Goal: Task Accomplishment & Management: Manage account settings

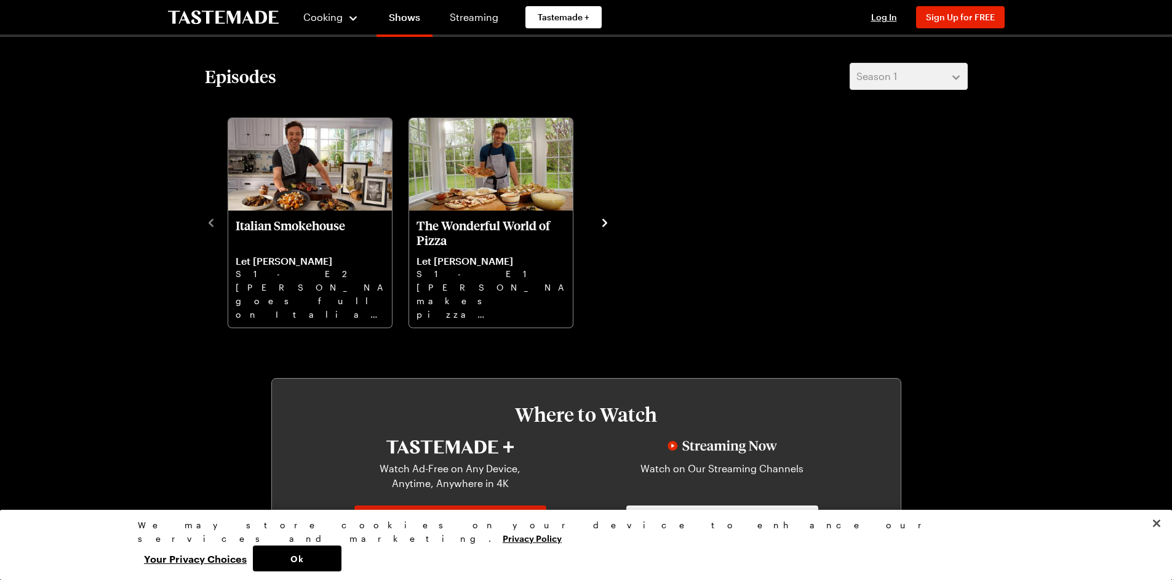
scroll to position [369, 0]
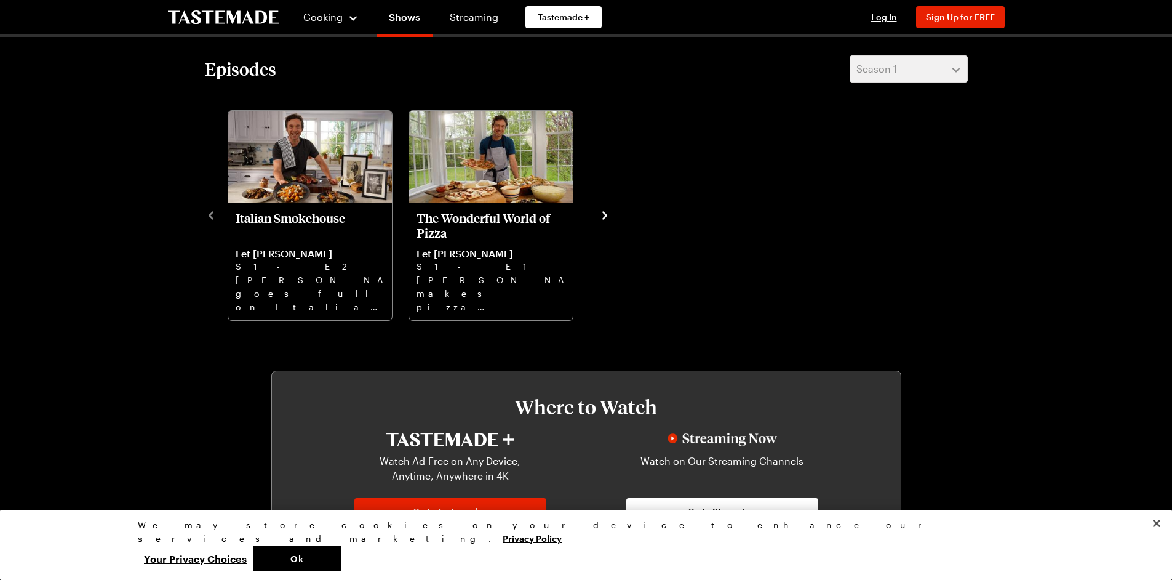
click at [602, 215] on icon "navigate to next item" at bounding box center [605, 215] width 12 height 12
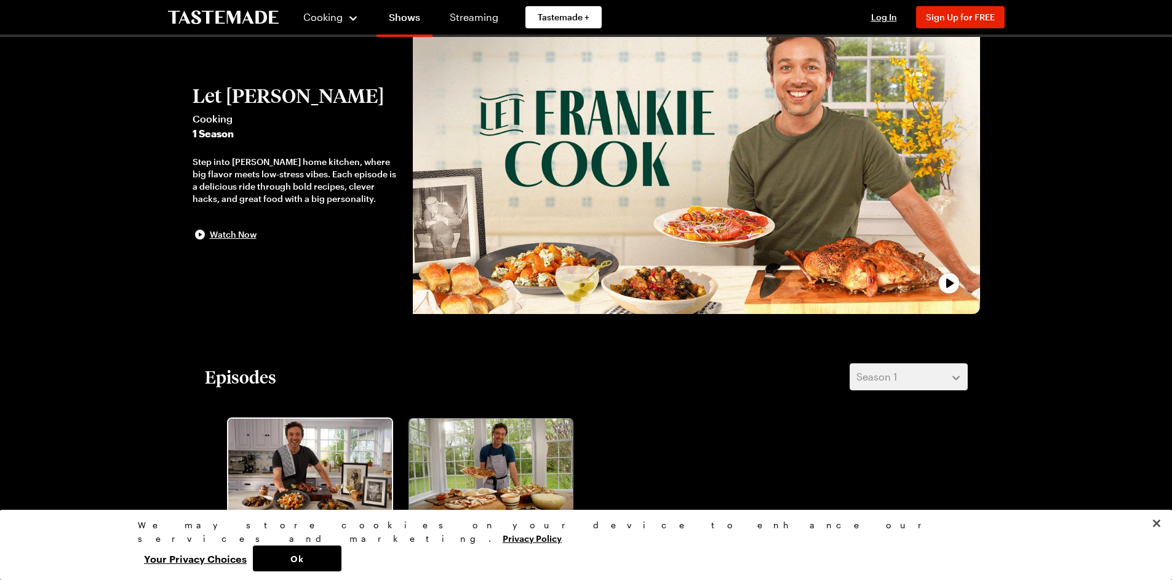
scroll to position [0, 0]
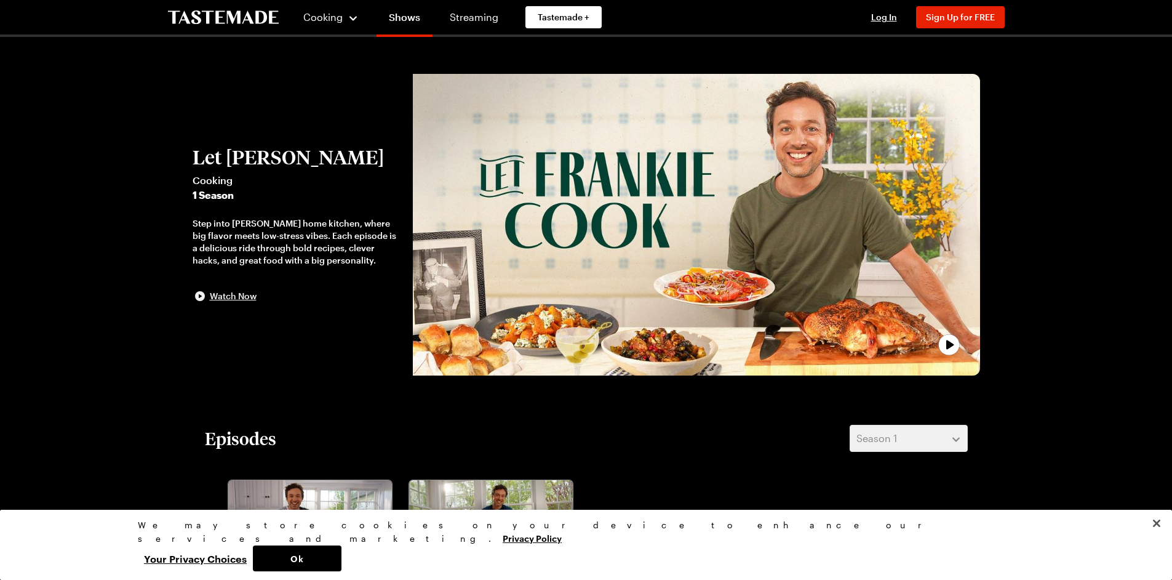
click at [222, 297] on span "Watch Now" at bounding box center [233, 296] width 47 height 12
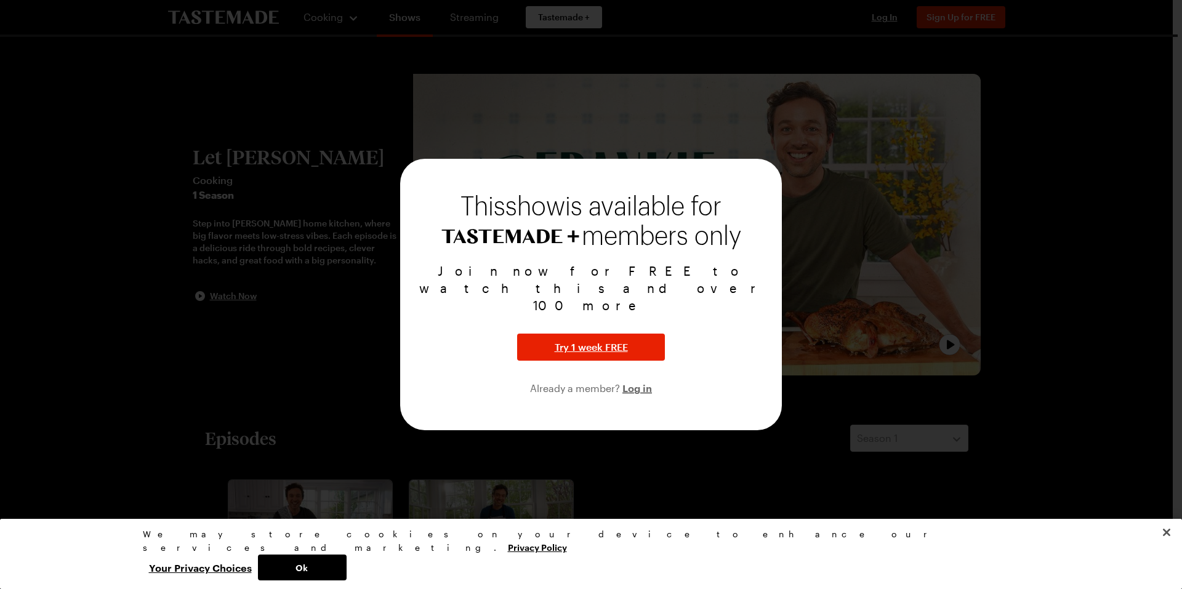
drag, startPoint x: 1095, startPoint y: 312, endPoint x: 1065, endPoint y: 302, distance: 31.1
click at [1088, 310] on div at bounding box center [591, 294] width 1182 height 589
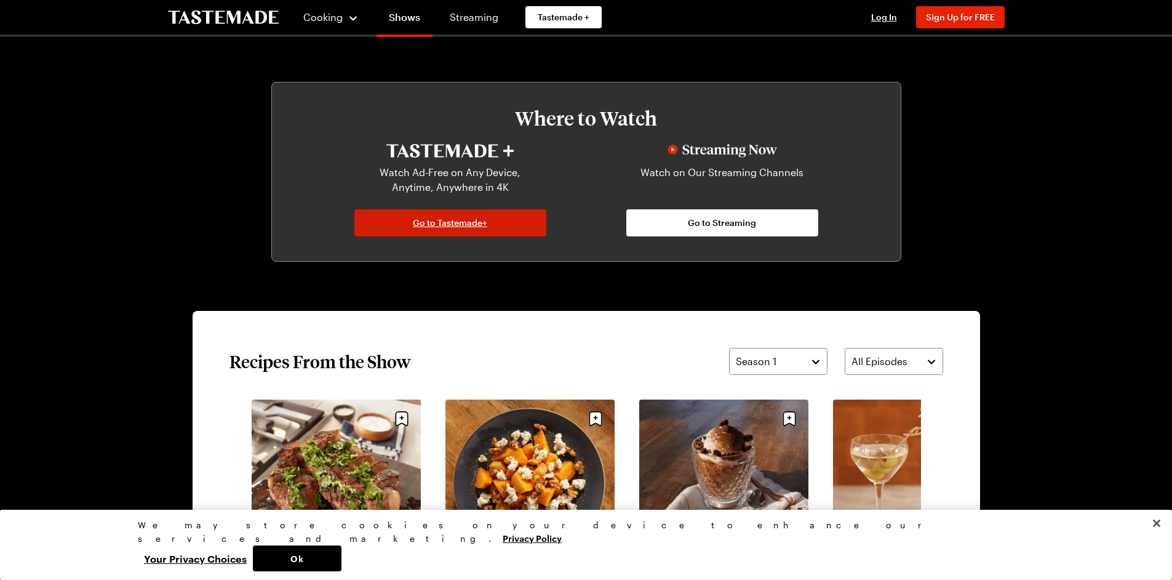
scroll to position [677, 0]
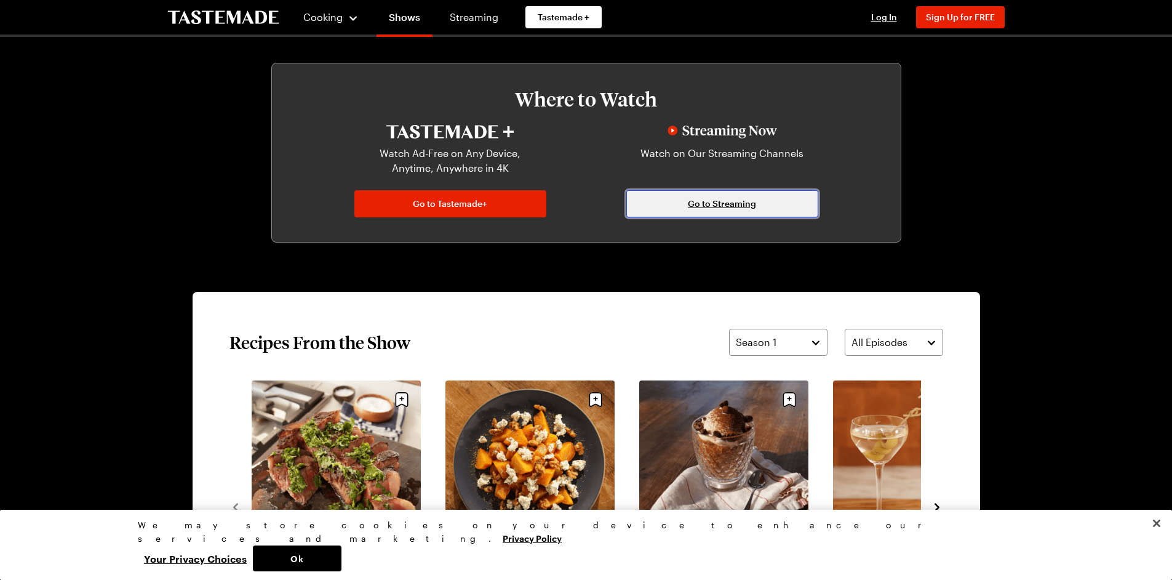
click at [736, 206] on span "Go to Streaming" at bounding box center [722, 204] width 68 height 12
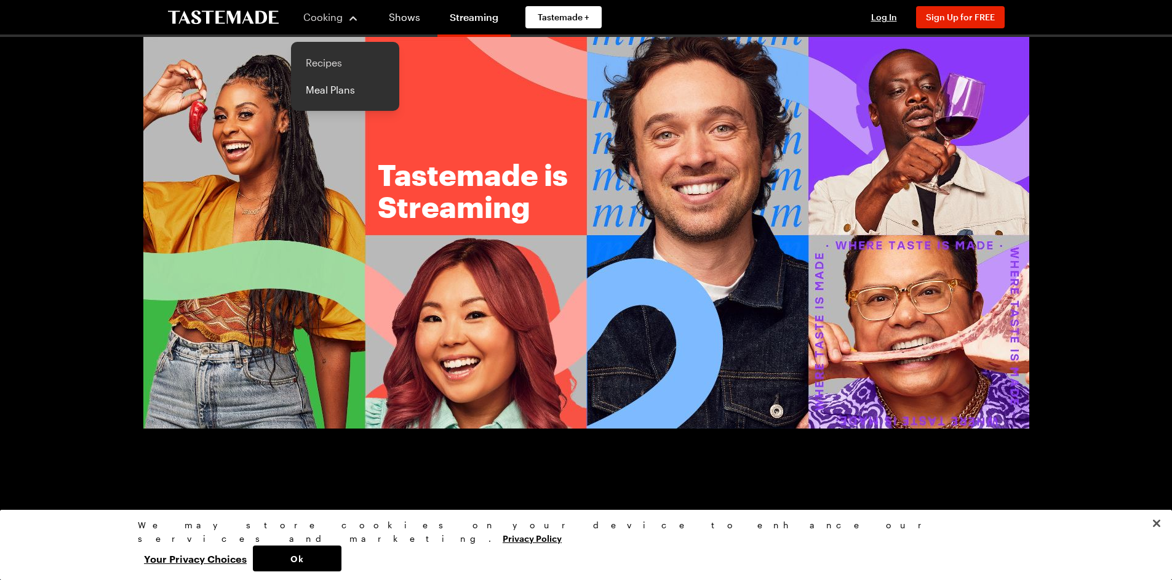
click at [328, 63] on link "Recipes" at bounding box center [345, 62] width 94 height 27
click at [398, 15] on link "Shows" at bounding box center [405, 17] width 56 height 34
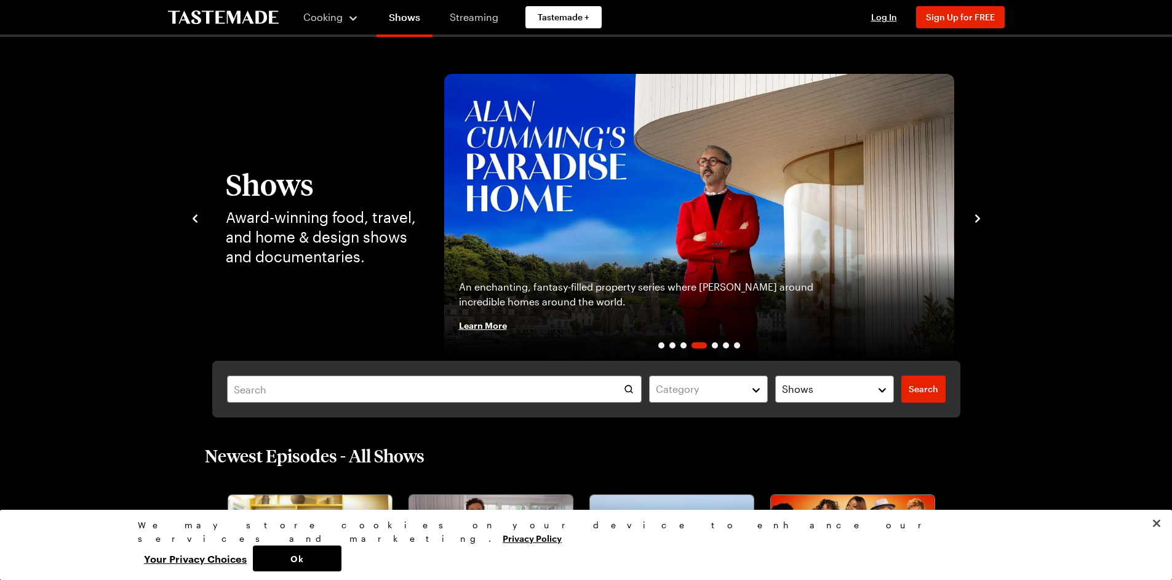
click at [463, 20] on link "Streaming" at bounding box center [474, 17] width 73 height 34
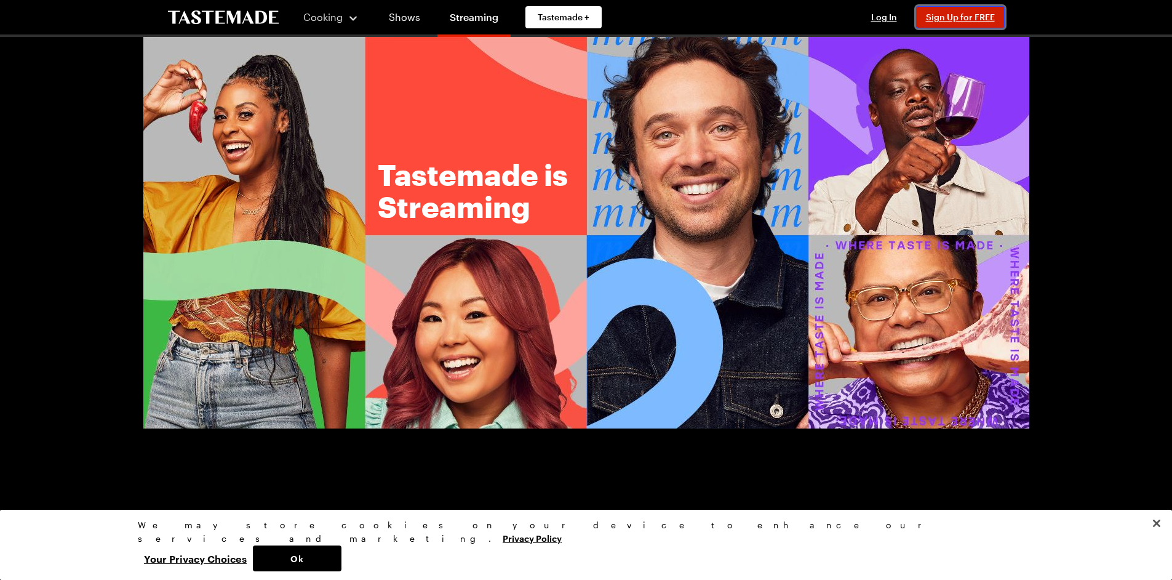
click at [946, 18] on span "Sign Up for FREE" at bounding box center [960, 17] width 69 height 10
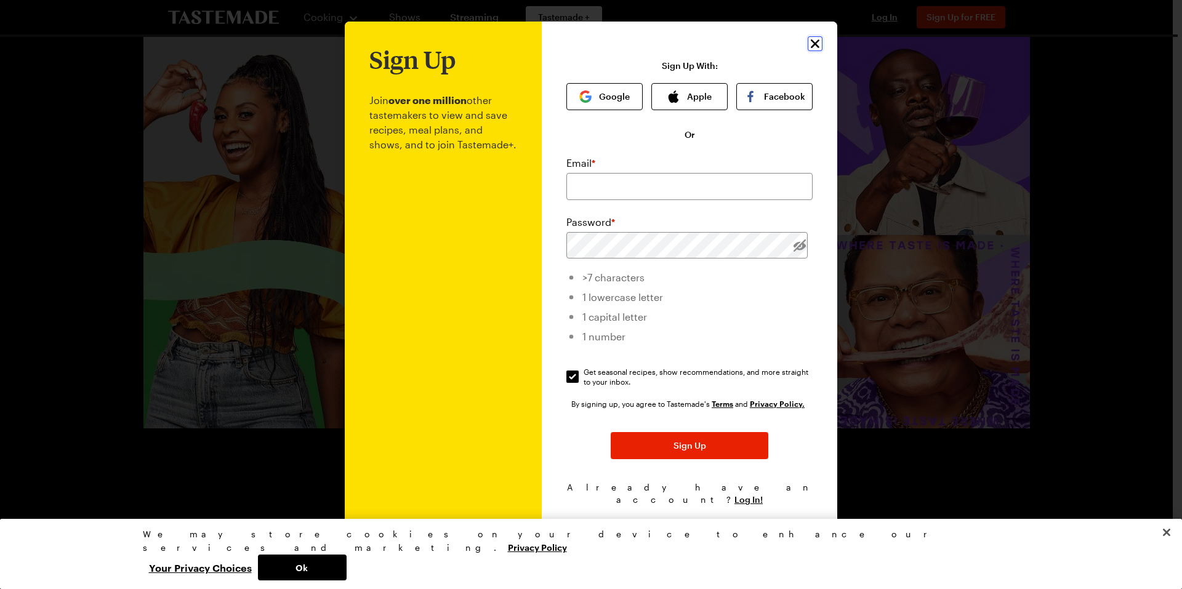
click at [815, 48] on icon "Close" at bounding box center [814, 43] width 9 height 9
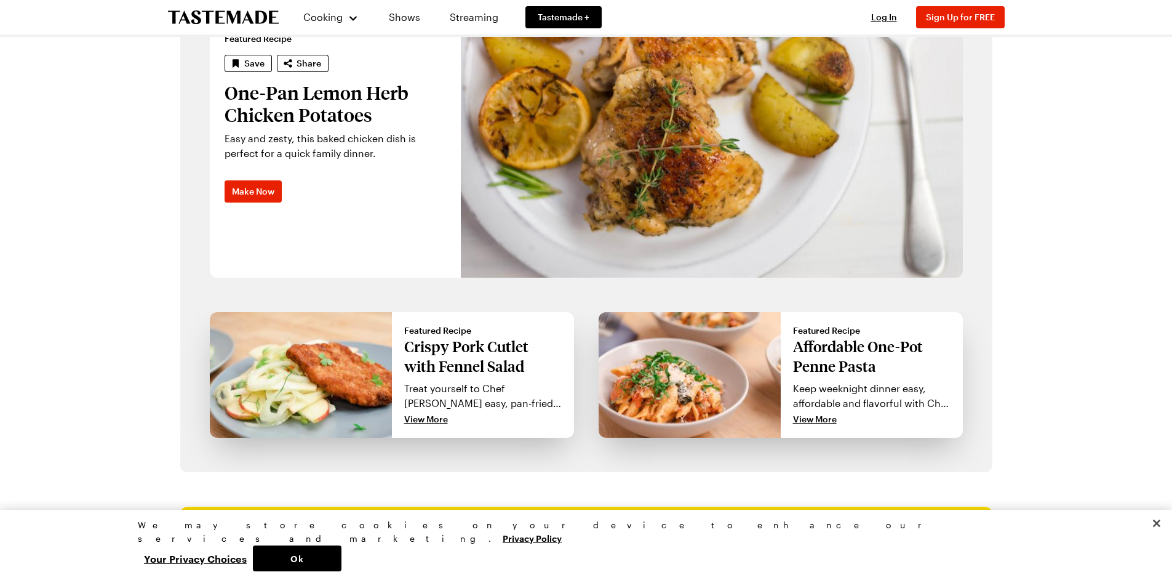
scroll to position [985, 0]
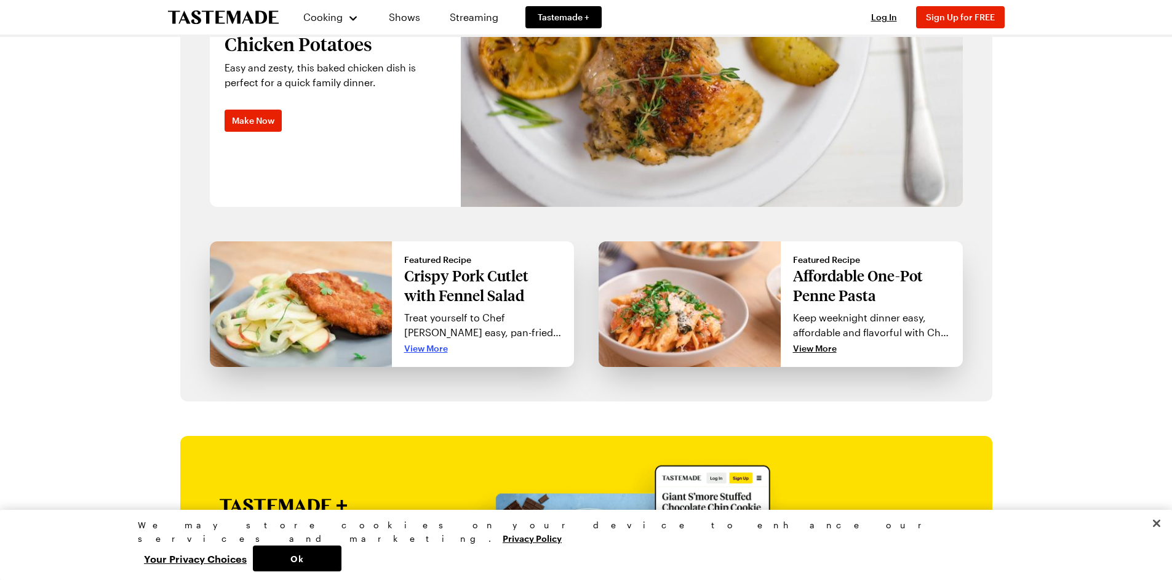
click at [428, 348] on span "View More" at bounding box center [426, 348] width 44 height 12
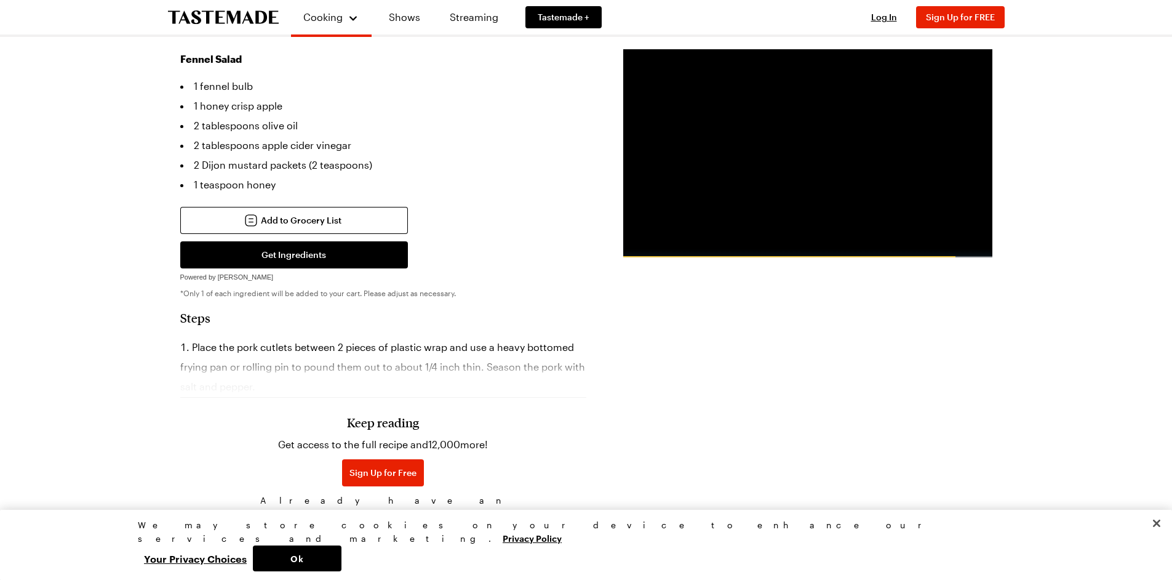
scroll to position [677, 0]
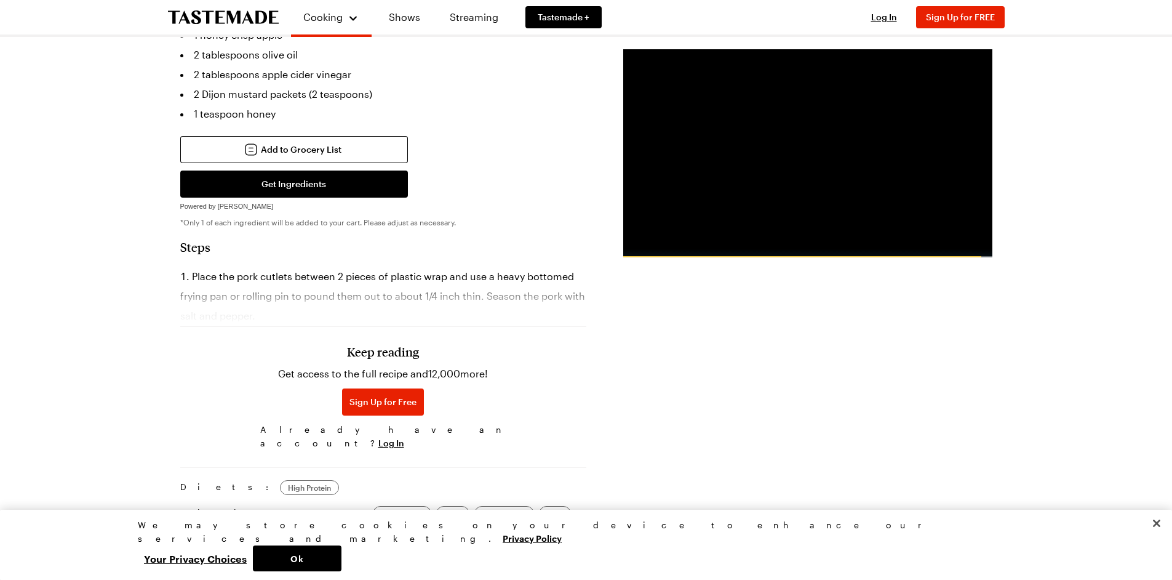
click at [378, 344] on h3 "Keep reading" at bounding box center [383, 351] width 72 height 15
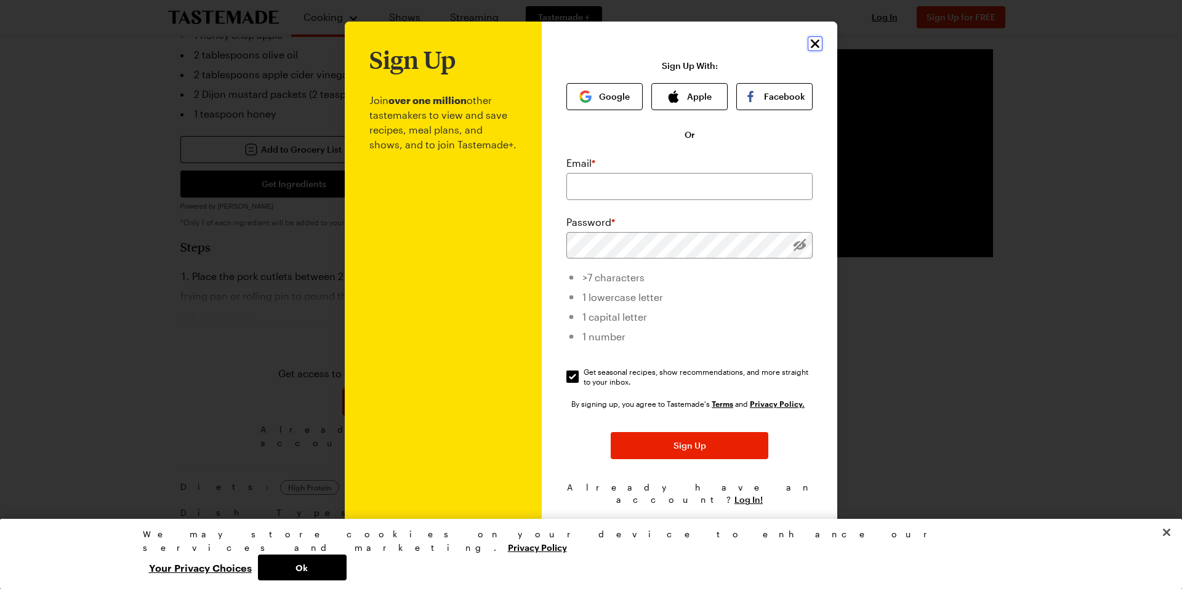
drag, startPoint x: 810, startPoint y: 46, endPoint x: 809, endPoint y: 54, distance: 7.4
click at [810, 46] on icon "Close" at bounding box center [814, 43] width 15 height 15
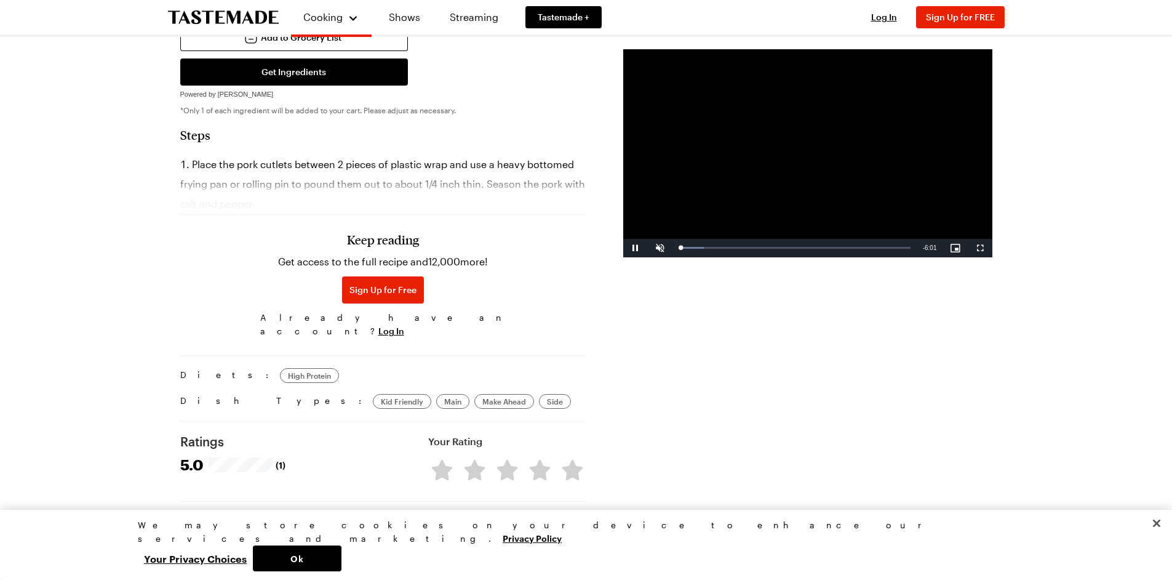
scroll to position [800, 0]
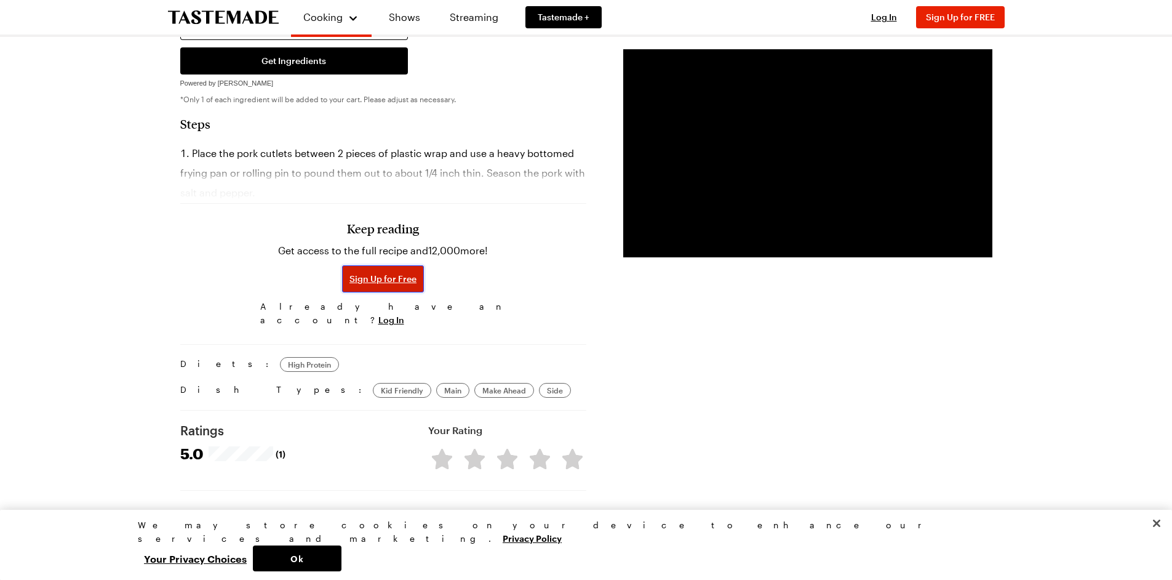
click at [386, 273] on span "Sign Up for Free" at bounding box center [383, 279] width 67 height 12
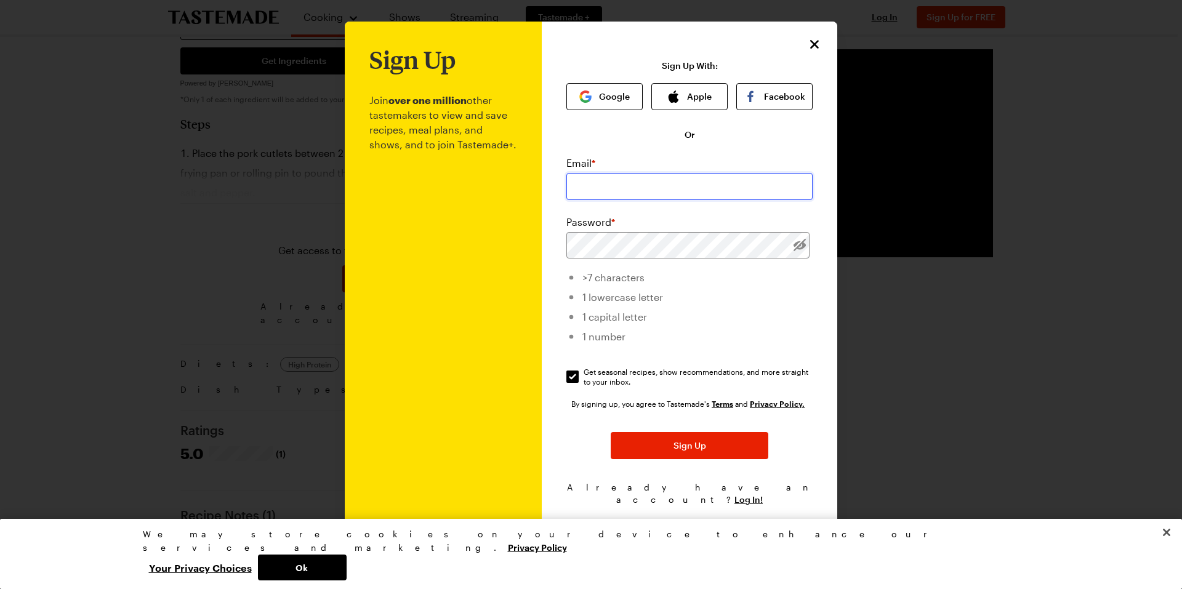
click at [662, 186] on input "email" at bounding box center [689, 186] width 246 height 27
type input "[EMAIL_ADDRESS][DOMAIN_NAME]"
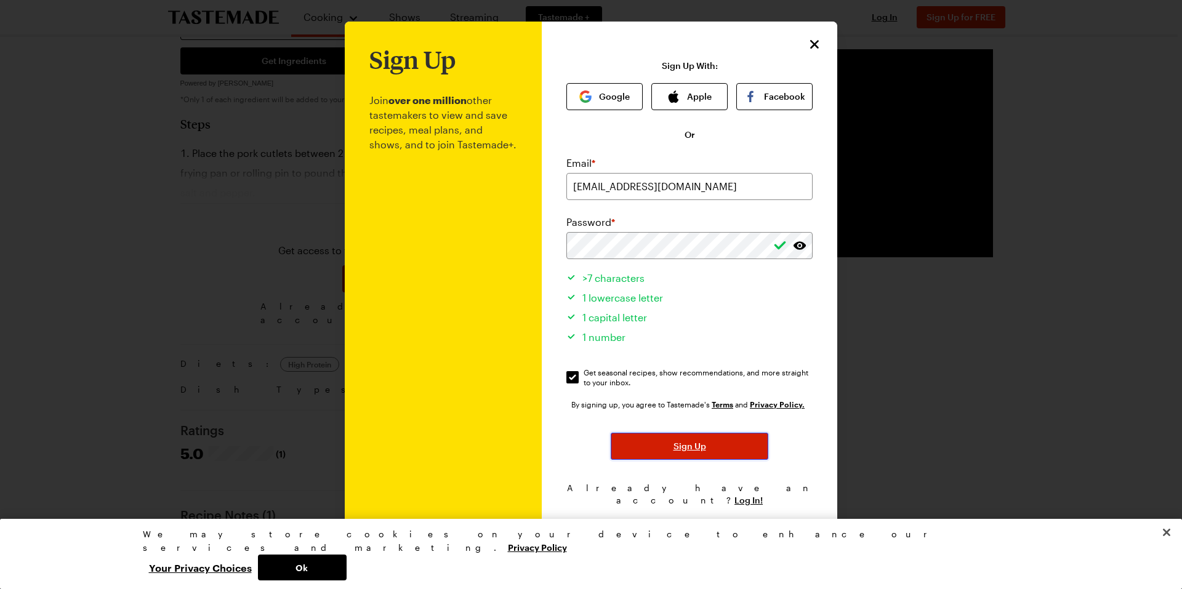
click at [687, 450] on span "Sign Up" at bounding box center [689, 446] width 33 height 12
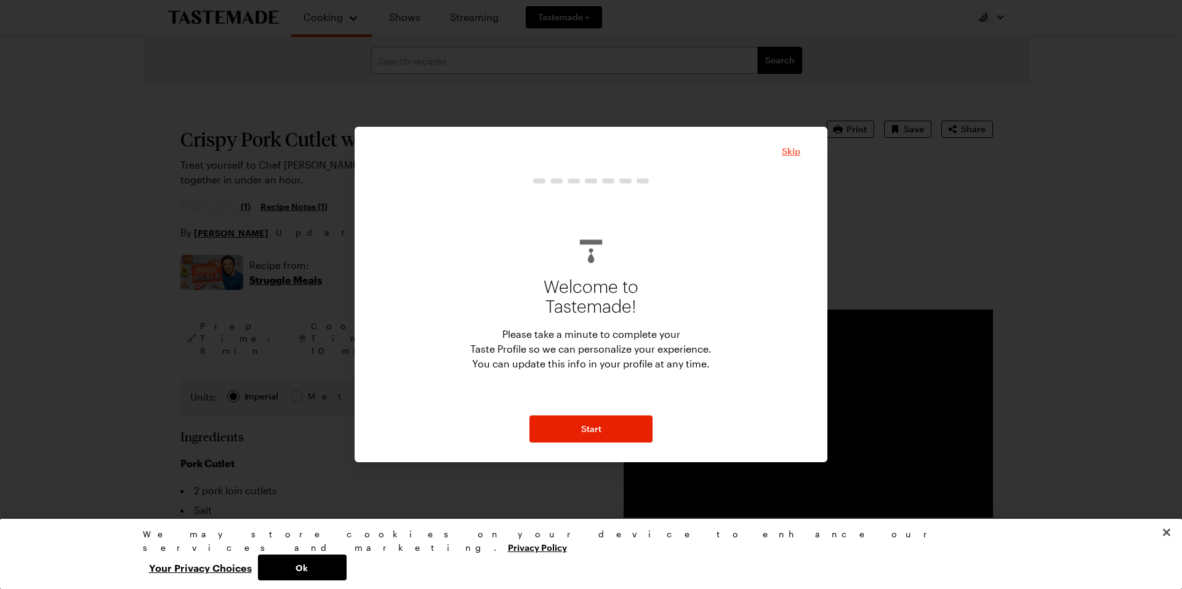
click at [795, 148] on span "Skip" at bounding box center [791, 151] width 18 height 12
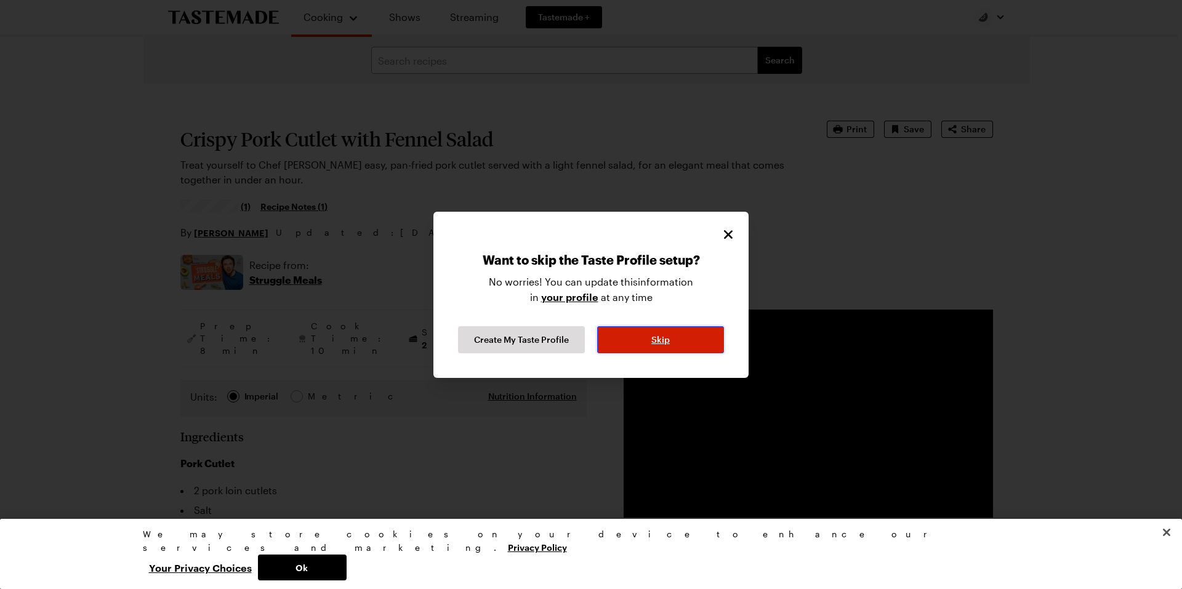
click at [643, 342] on button "Skip" at bounding box center [660, 339] width 127 height 27
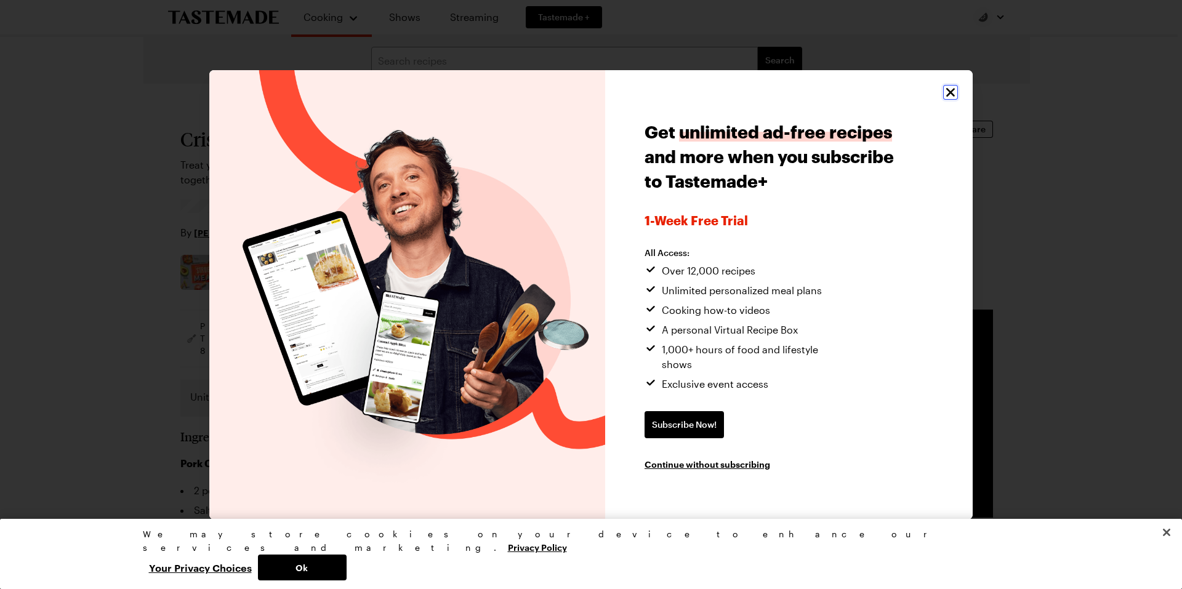
click at [950, 96] on icon "Close" at bounding box center [950, 91] width 9 height 9
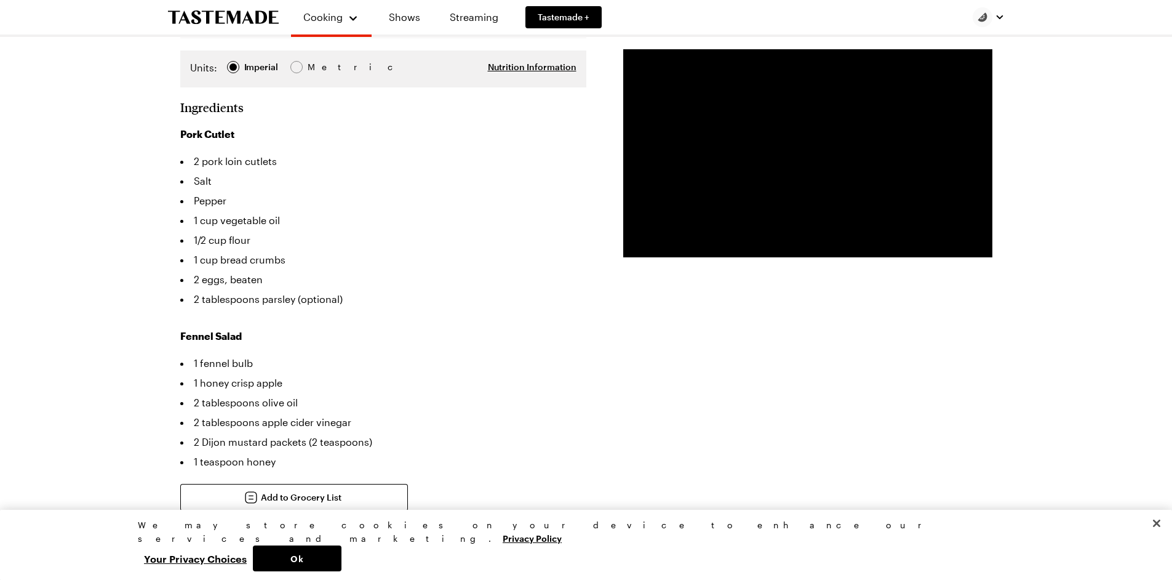
scroll to position [308, 0]
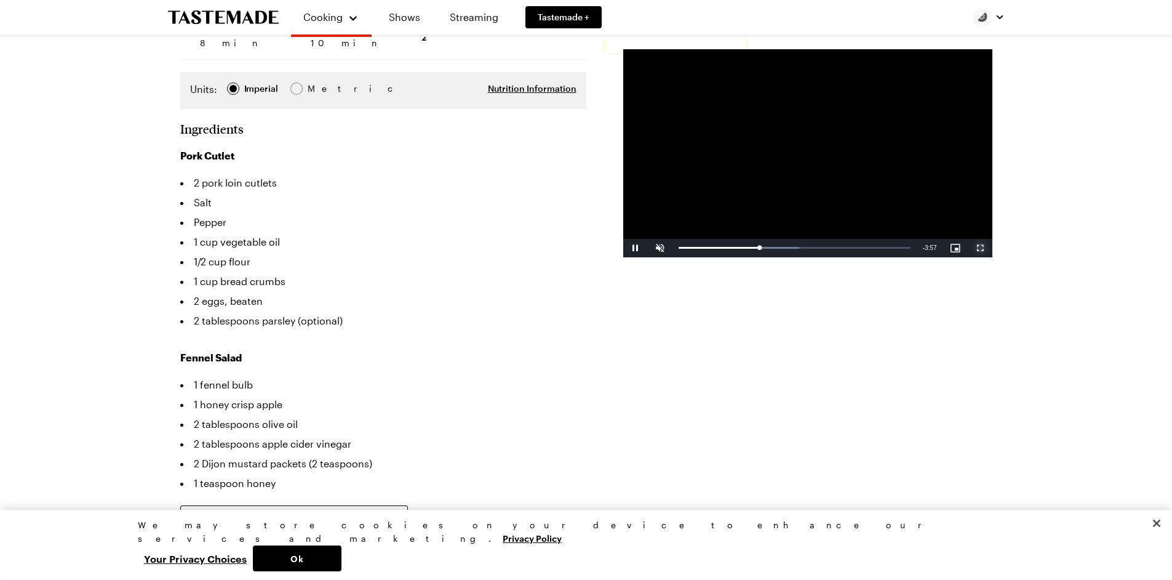
click at [980, 248] on span "Video Player" at bounding box center [980, 248] width 25 height 0
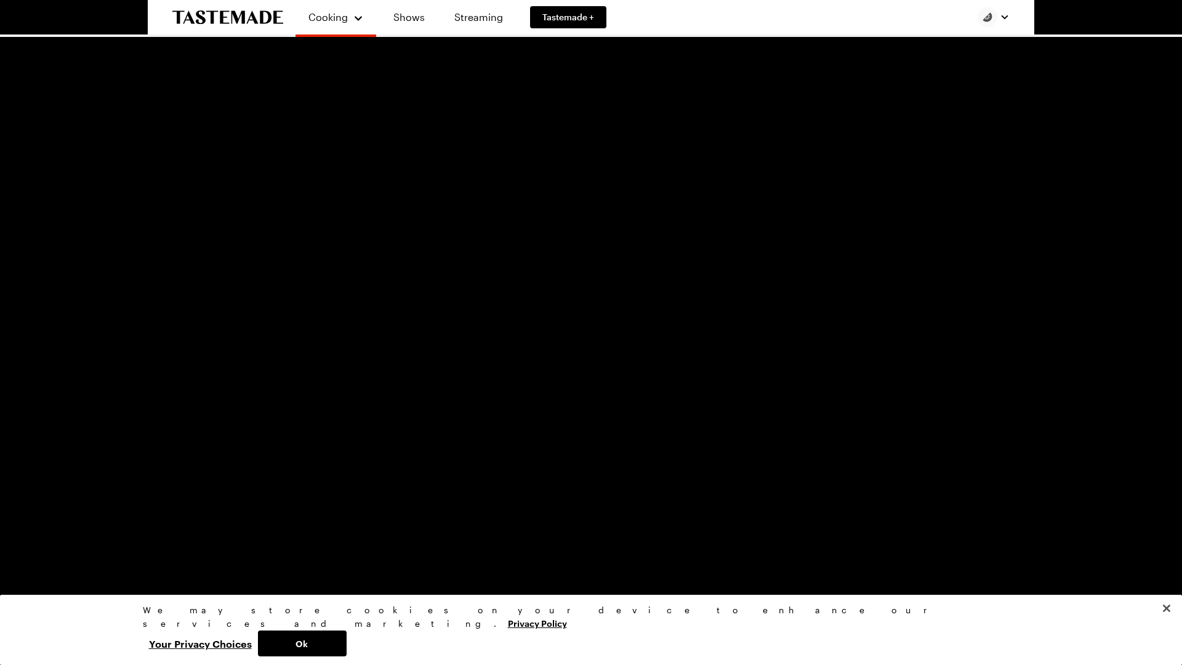
click at [32, 579] on span "Video Player" at bounding box center [37, 655] width 25 height 0
click at [64, 579] on div "54%" at bounding box center [64, 656] width 25 height 2
click at [62, 579] on div "Volume Level" at bounding box center [57, 656] width 10 height 2
type textarea "x"
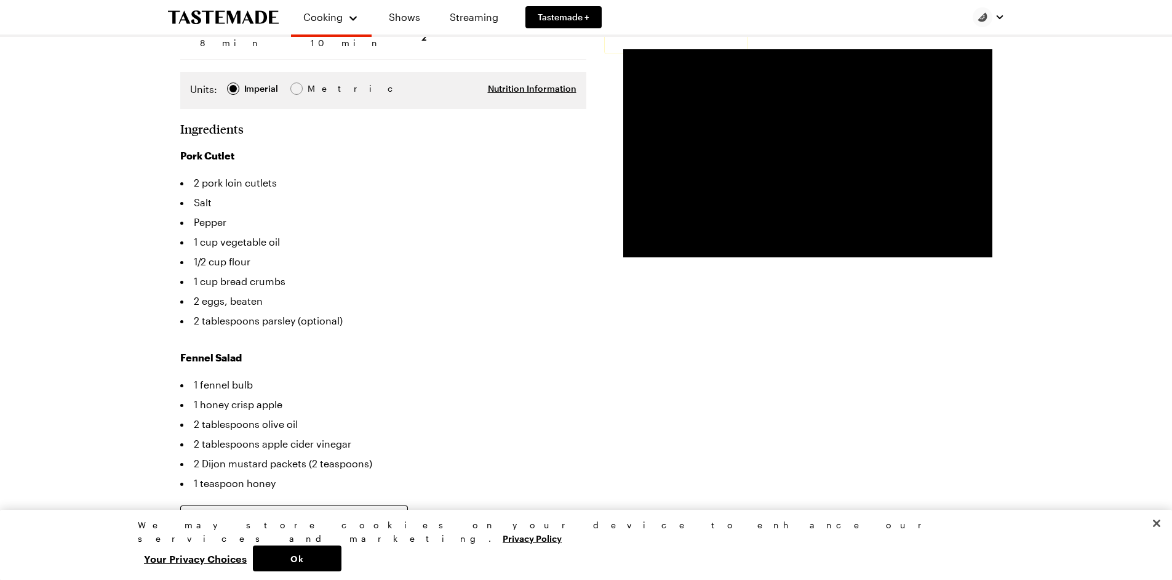
click at [238, 16] on icon "To Tastemade Home Page" at bounding box center [223, 17] width 111 height 14
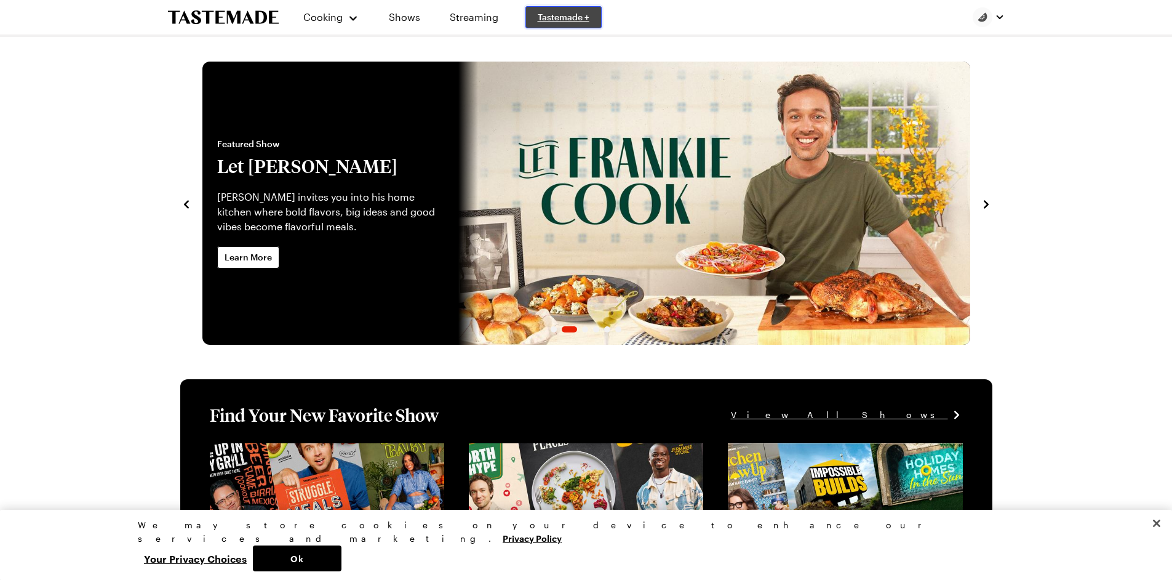
click at [554, 14] on span "Tastemade +" at bounding box center [564, 17] width 52 height 12
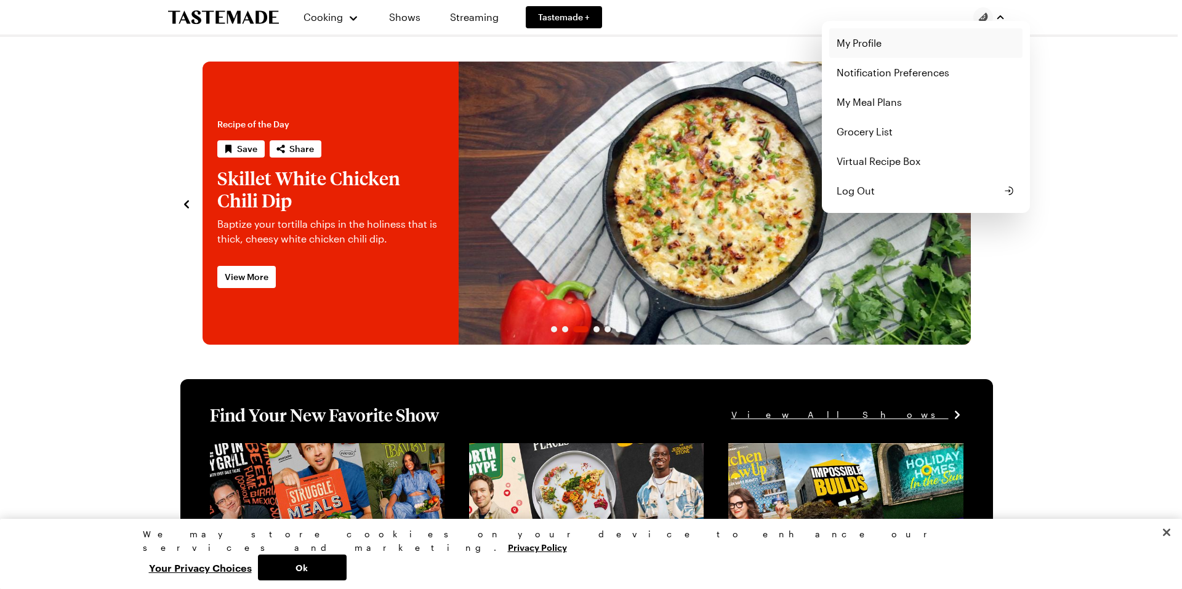
click at [863, 43] on link "My Profile" at bounding box center [925, 43] width 193 height 30
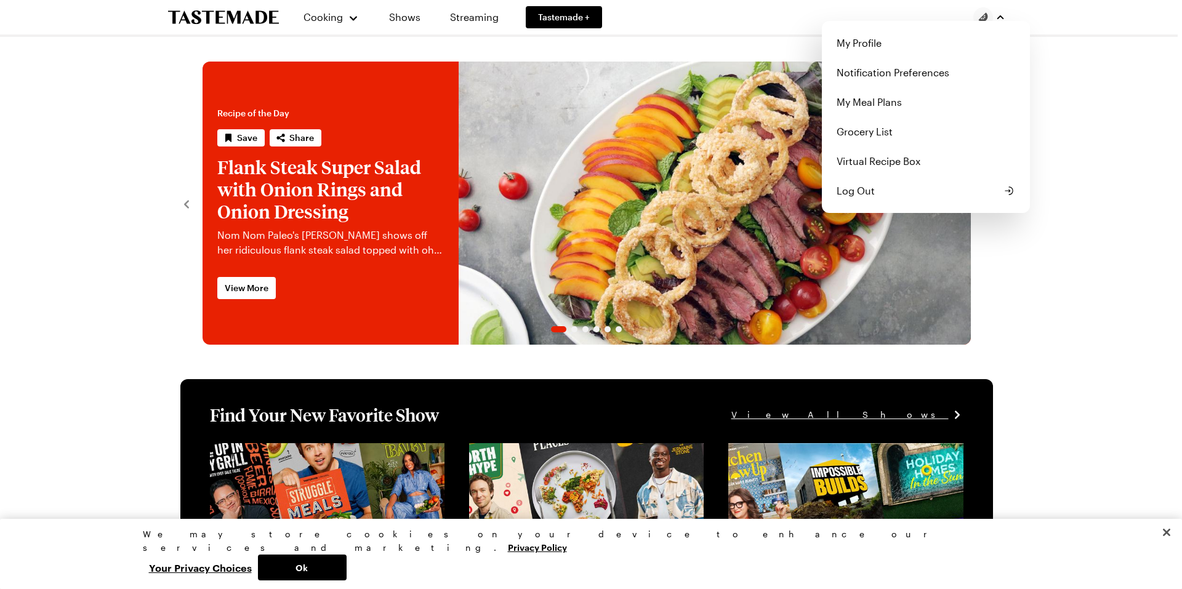
click at [982, 17] on img "button" at bounding box center [983, 17] width 20 height 20
click at [849, 188] on span "Log Out" at bounding box center [855, 190] width 38 height 15
